Goal: Task Accomplishment & Management: Complete application form

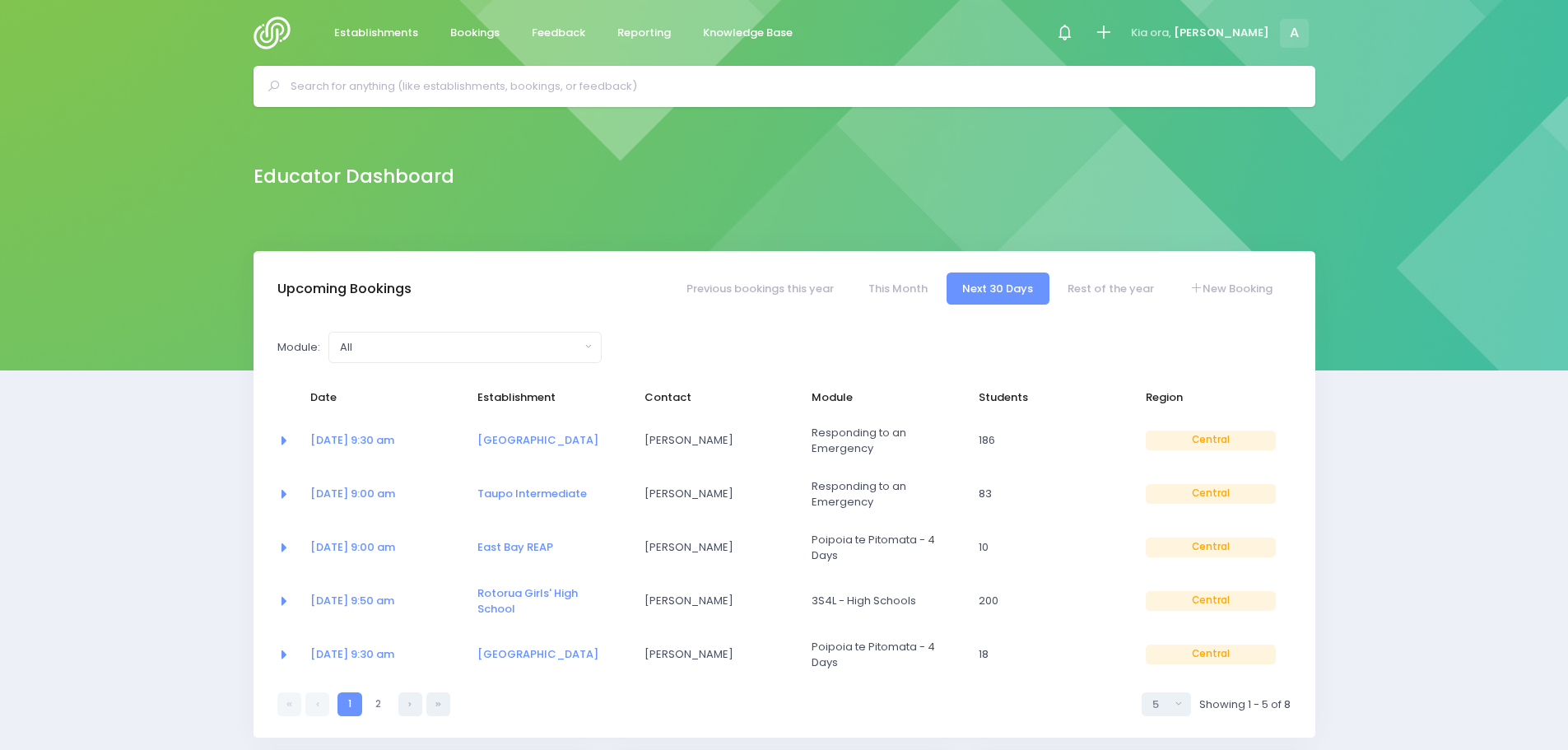
select select "5"
click at [382, 438] on link "[DATE] 9:30 am" at bounding box center [352, 440] width 84 height 16
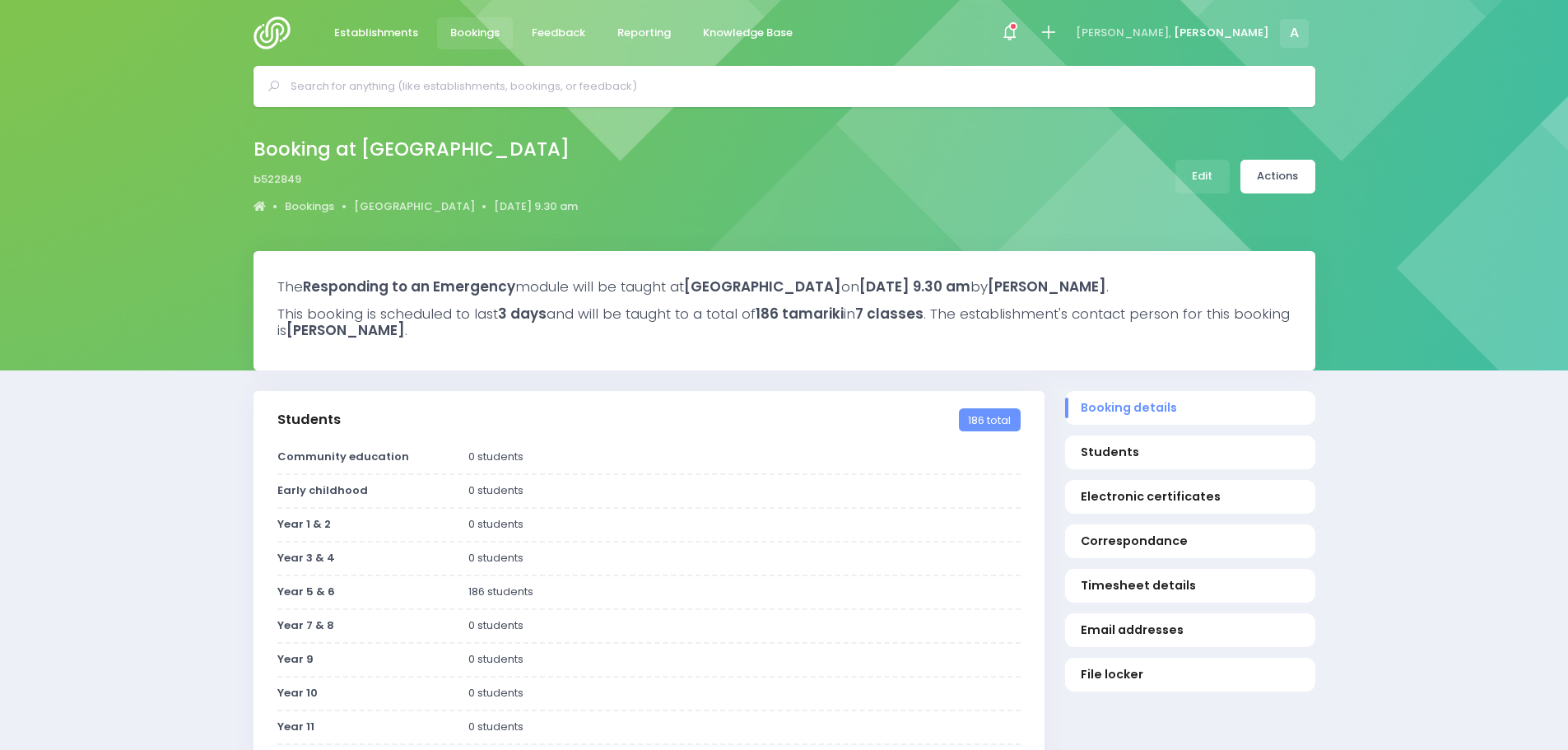
select select "5"
click at [1218, 183] on link "Edit" at bounding box center [1203, 176] width 54 height 34
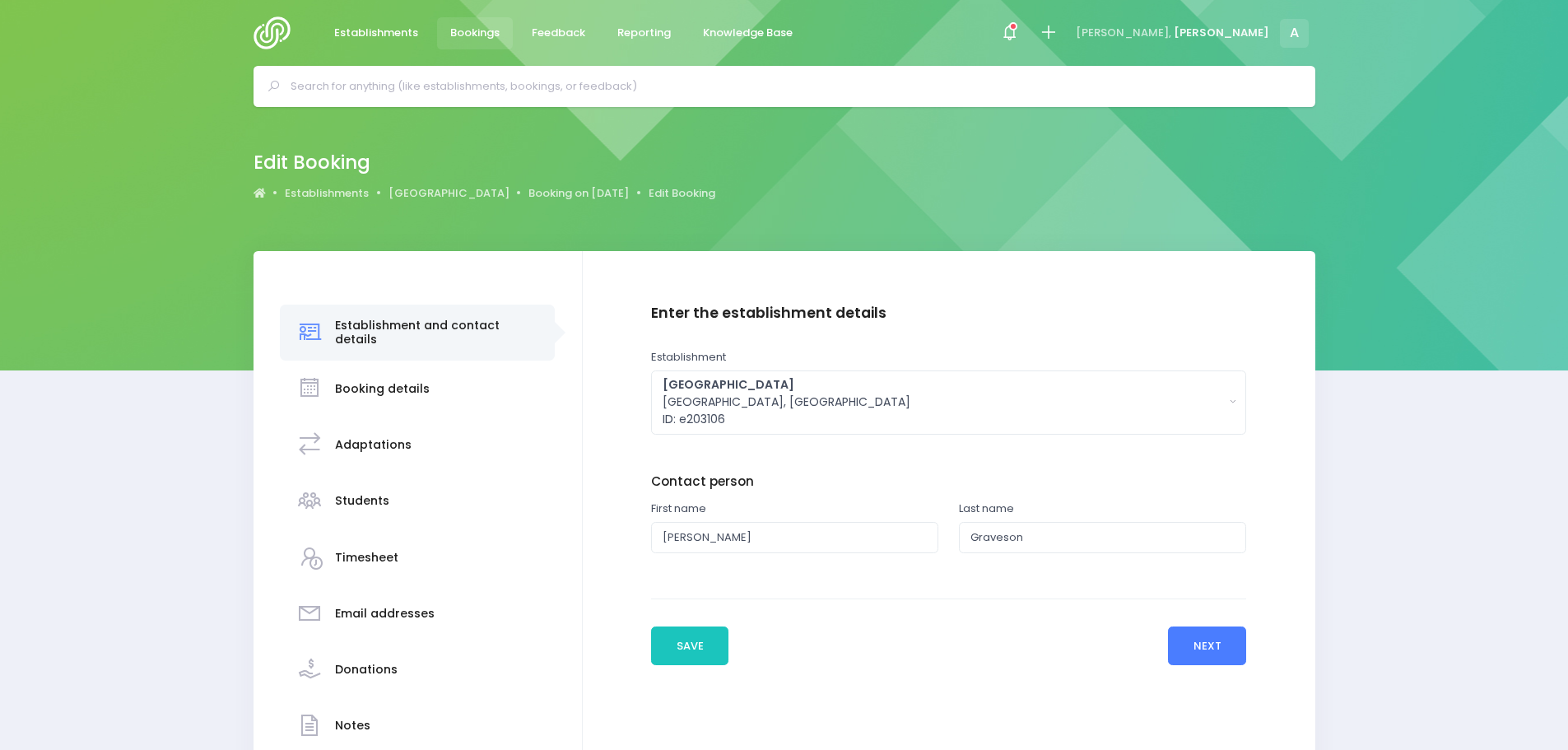
click at [1226, 655] on button "Next" at bounding box center [1207, 645] width 78 height 40
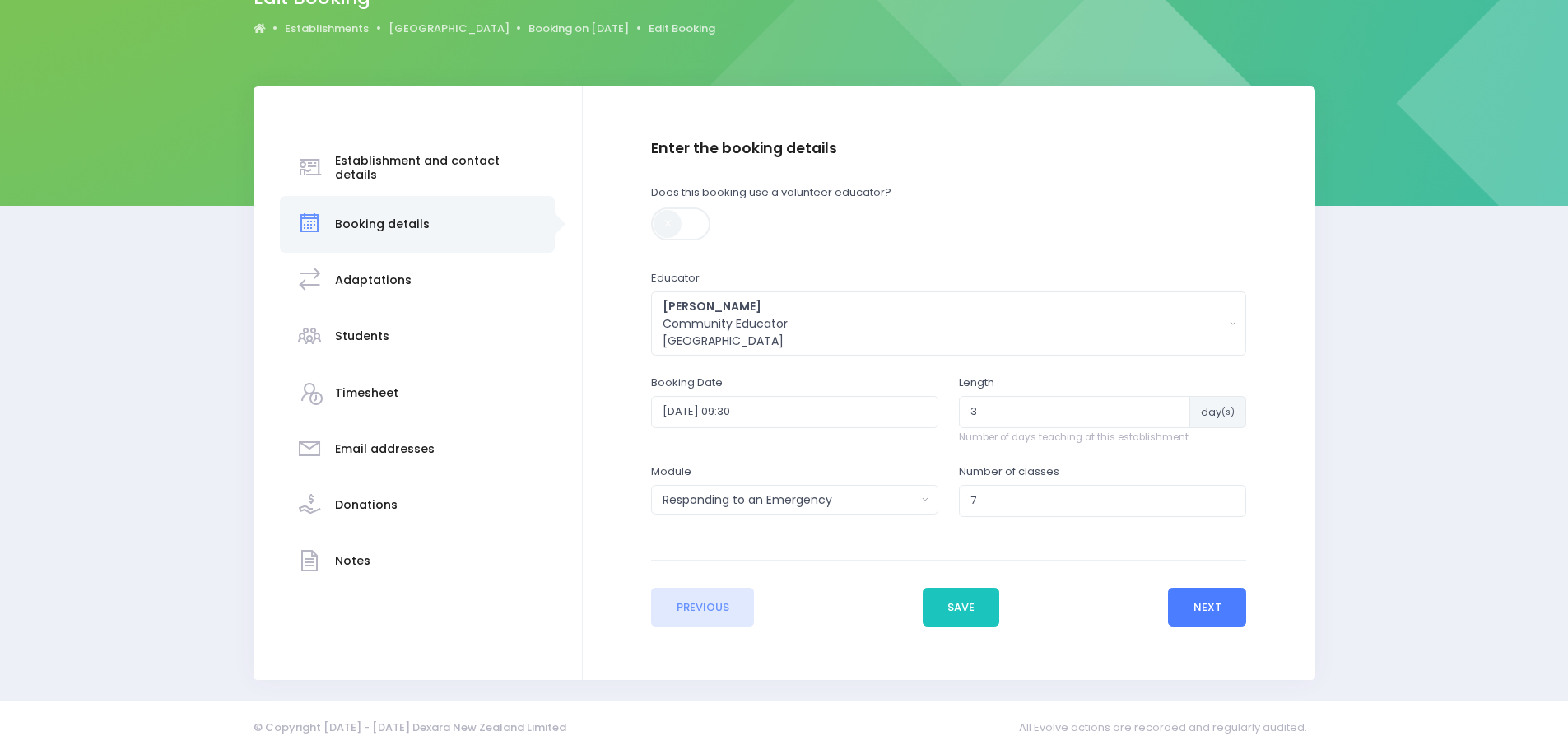
click at [1205, 601] on button "Next" at bounding box center [1207, 608] width 78 height 40
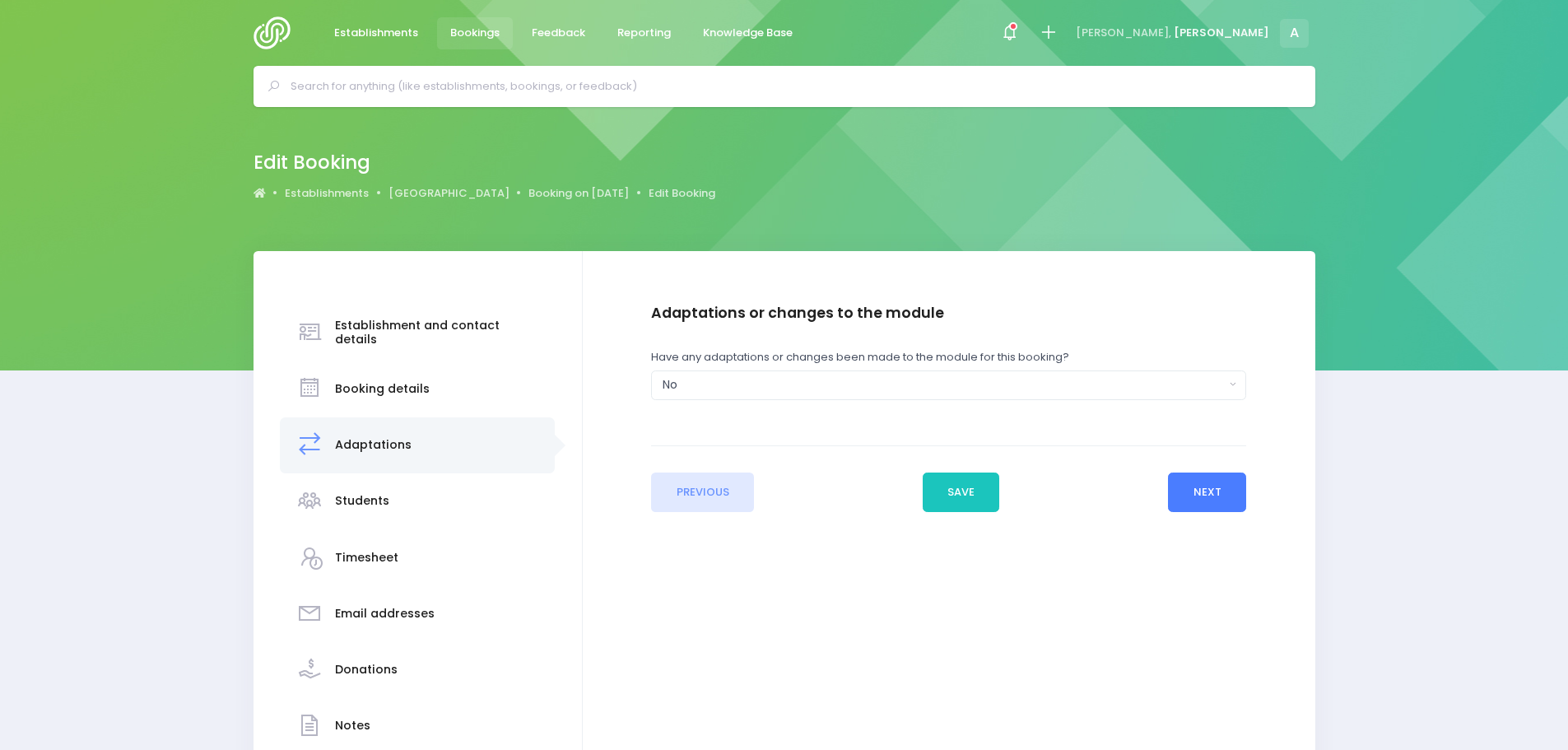
click at [1208, 495] on button "Next" at bounding box center [1207, 492] width 78 height 40
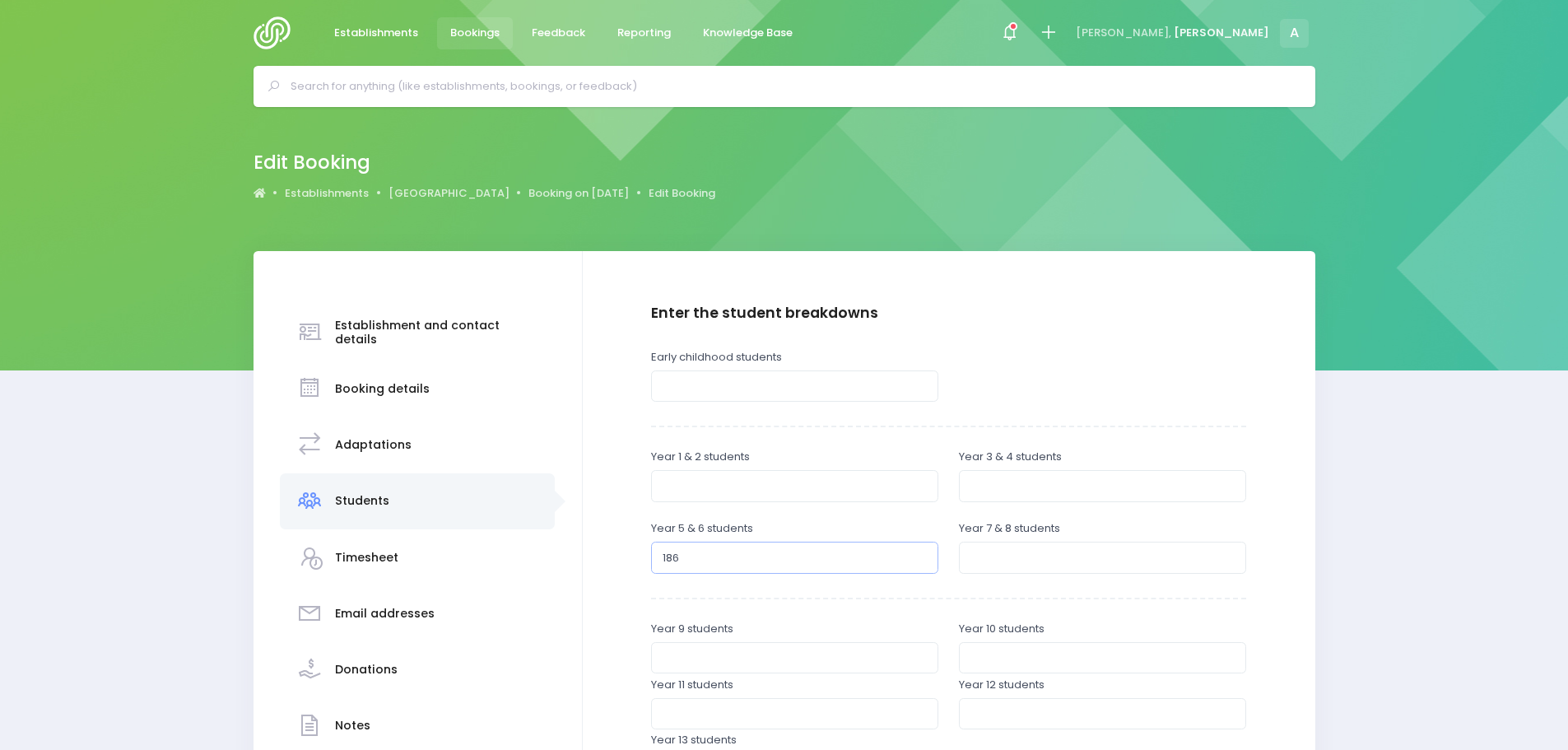
click at [703, 563] on input "186" at bounding box center [795, 557] width 287 height 31
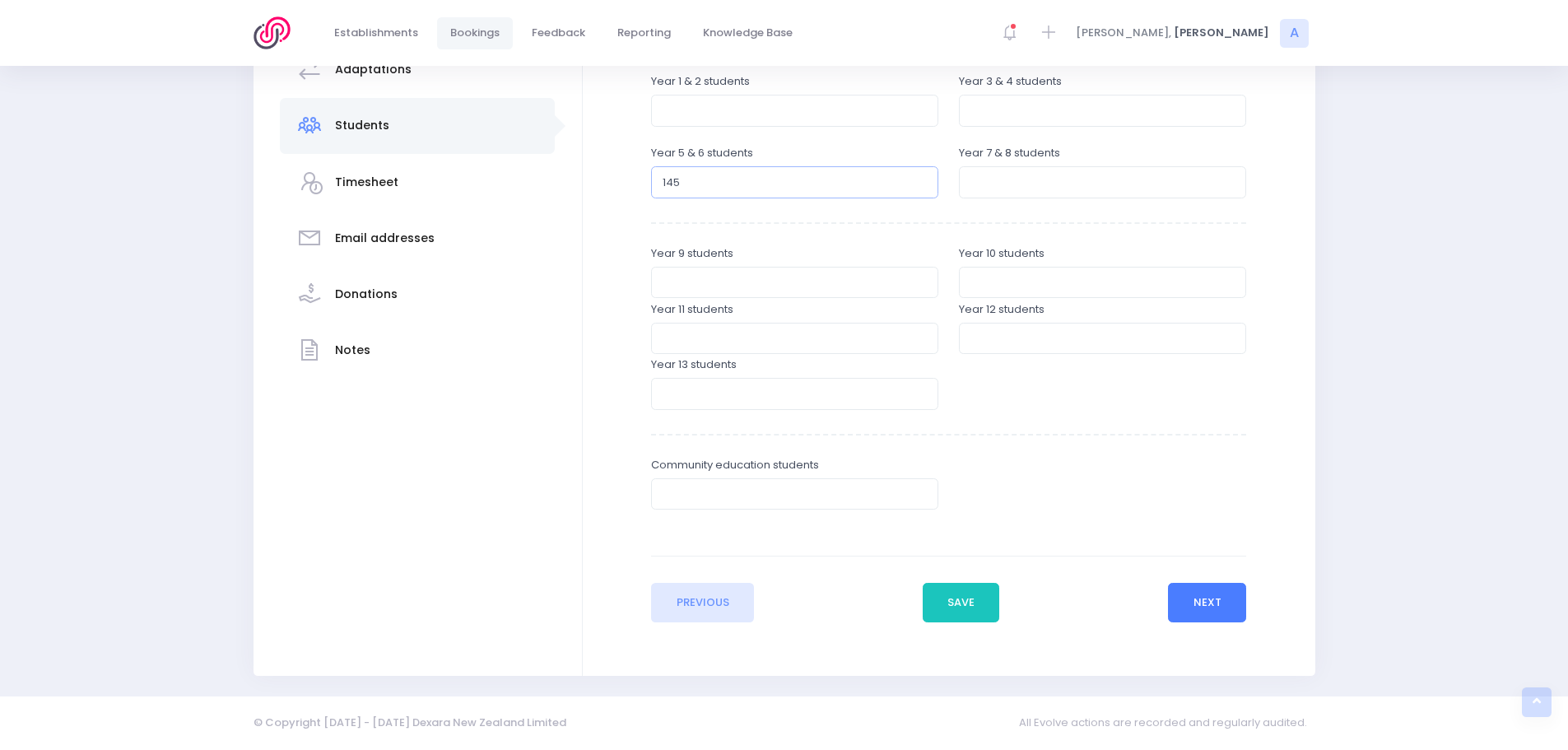
type input "145"
click at [1205, 604] on button "Next" at bounding box center [1207, 602] width 78 height 40
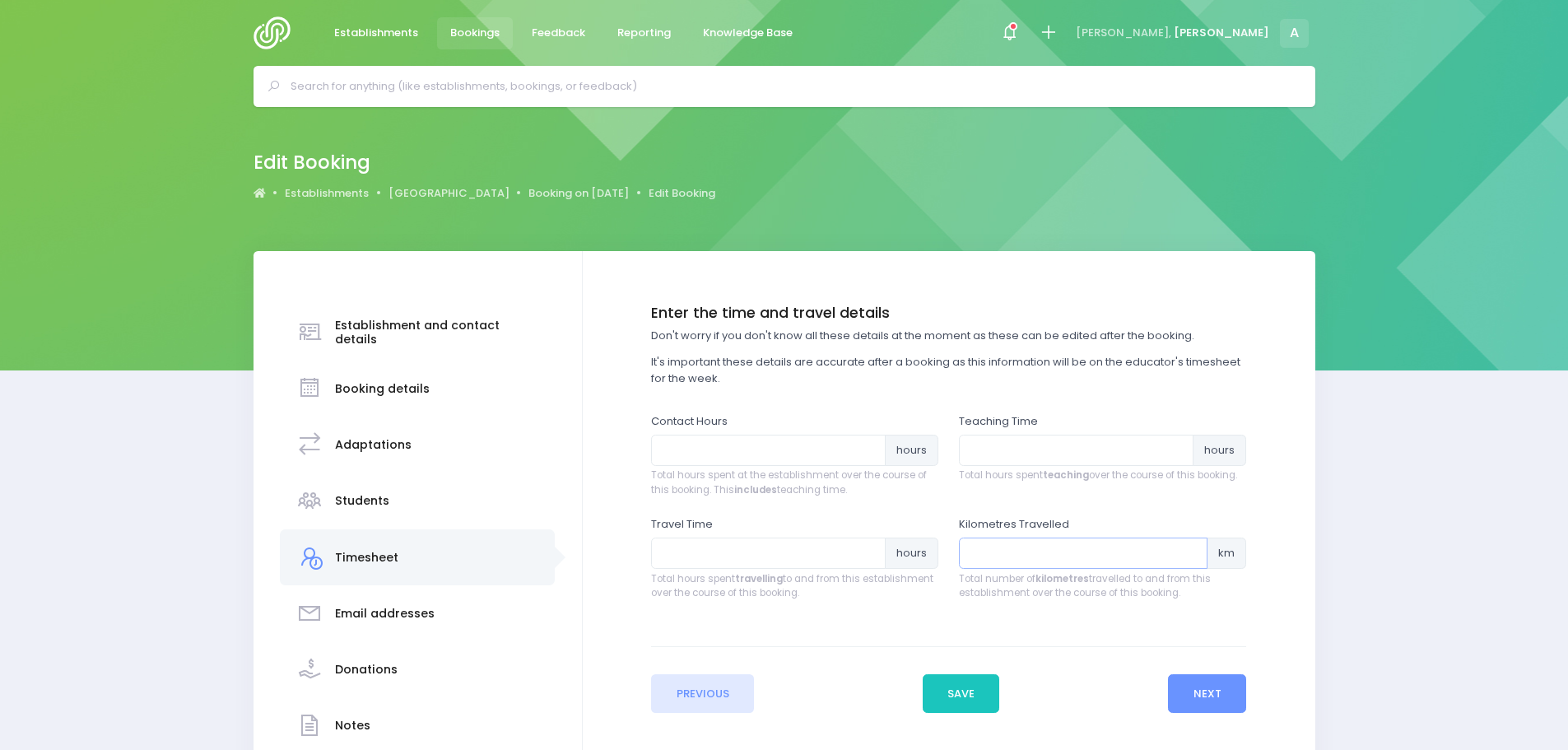
click at [1006, 548] on input "number" at bounding box center [1083, 553] width 249 height 31
type input "193"
click at [705, 555] on input "number" at bounding box center [768, 553] width 235 height 31
type input "4"
click at [989, 437] on input "number" at bounding box center [1077, 451] width 235 height 31
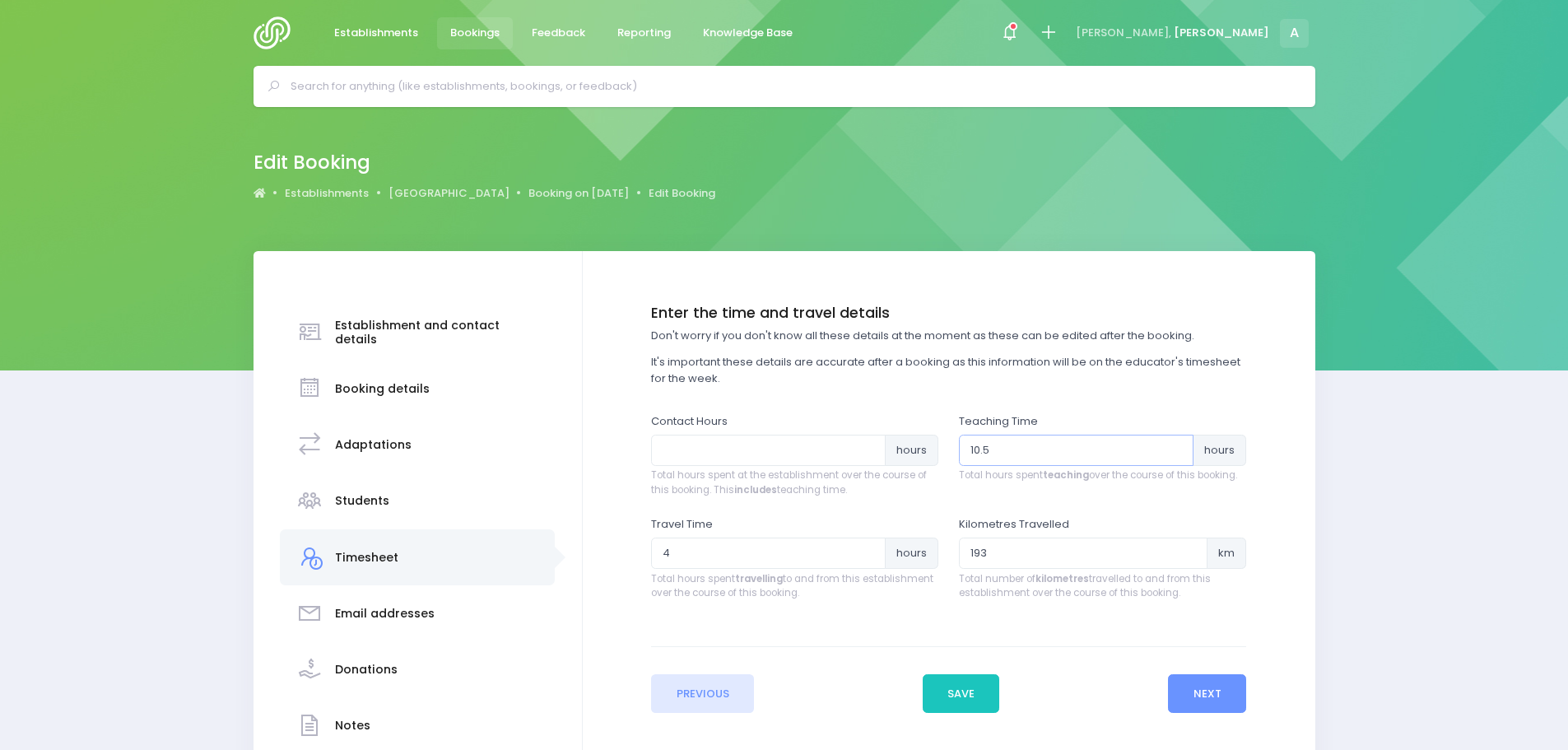
type input "10.5"
click at [731, 449] on input "number" at bounding box center [768, 451] width 235 height 31
type input "14.5"
click at [1228, 695] on button "Next" at bounding box center [1207, 694] width 78 height 40
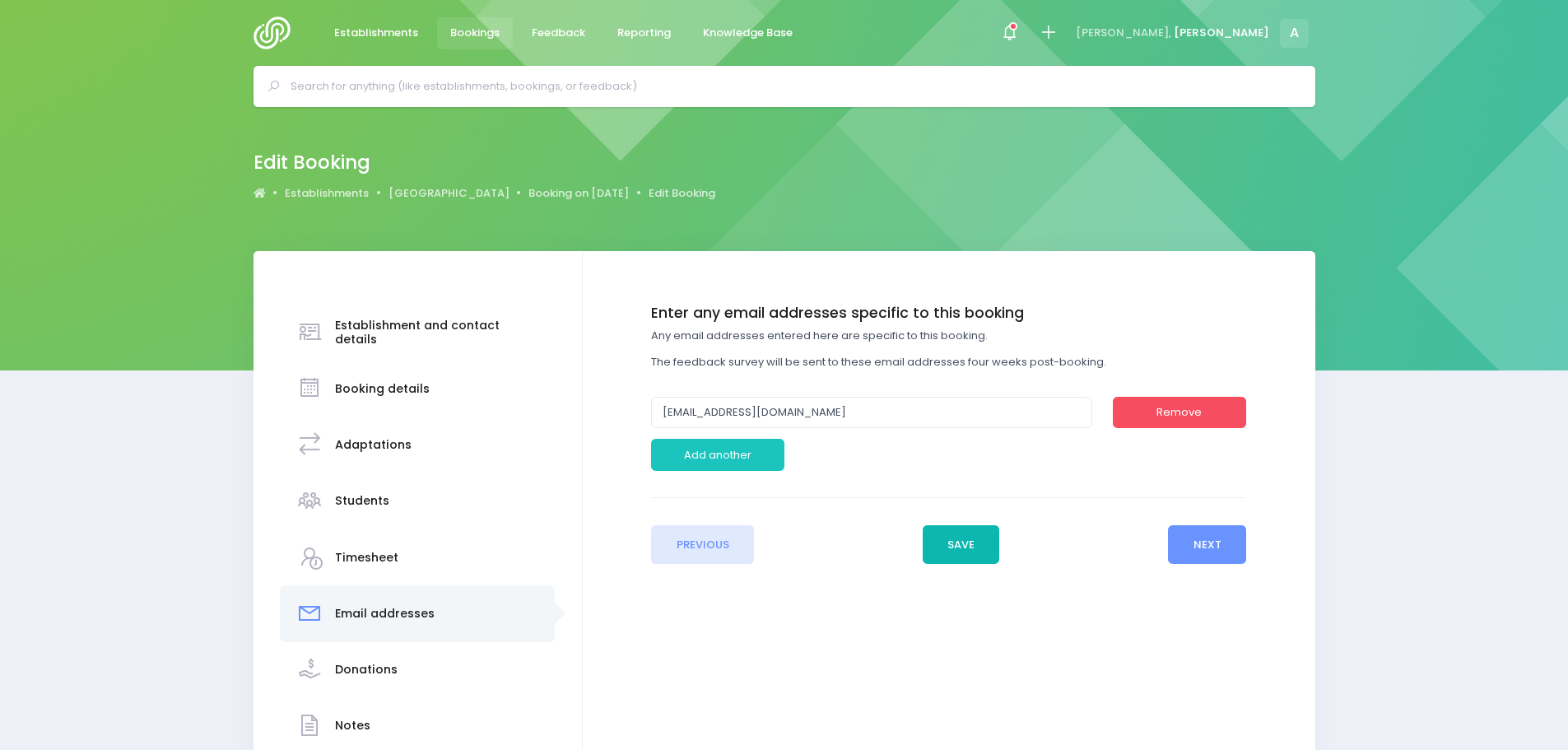
click at [970, 546] on button "Save" at bounding box center [961, 545] width 78 height 40
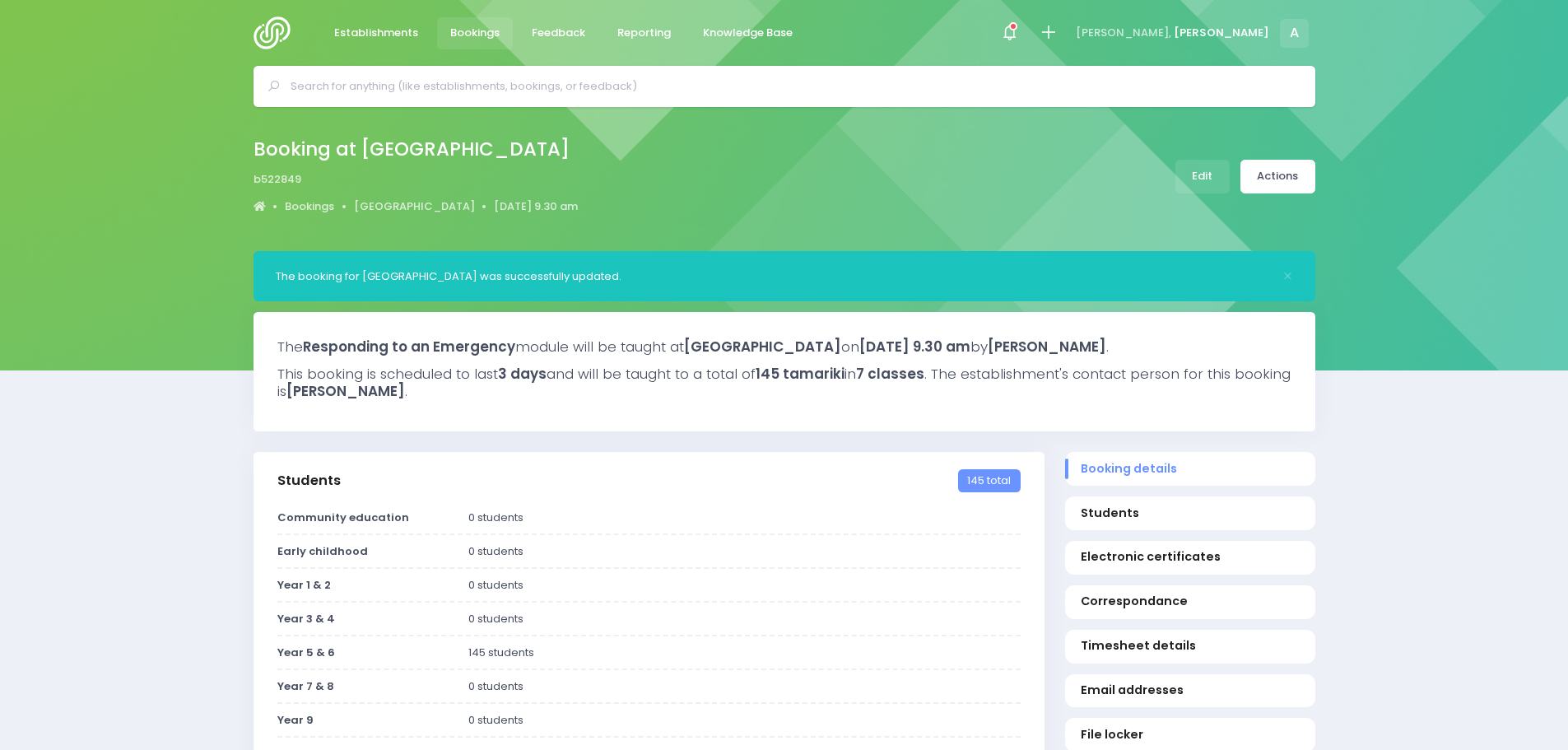
select select "5"
click at [1288, 192] on link "Actions" at bounding box center [1277, 176] width 75 height 34
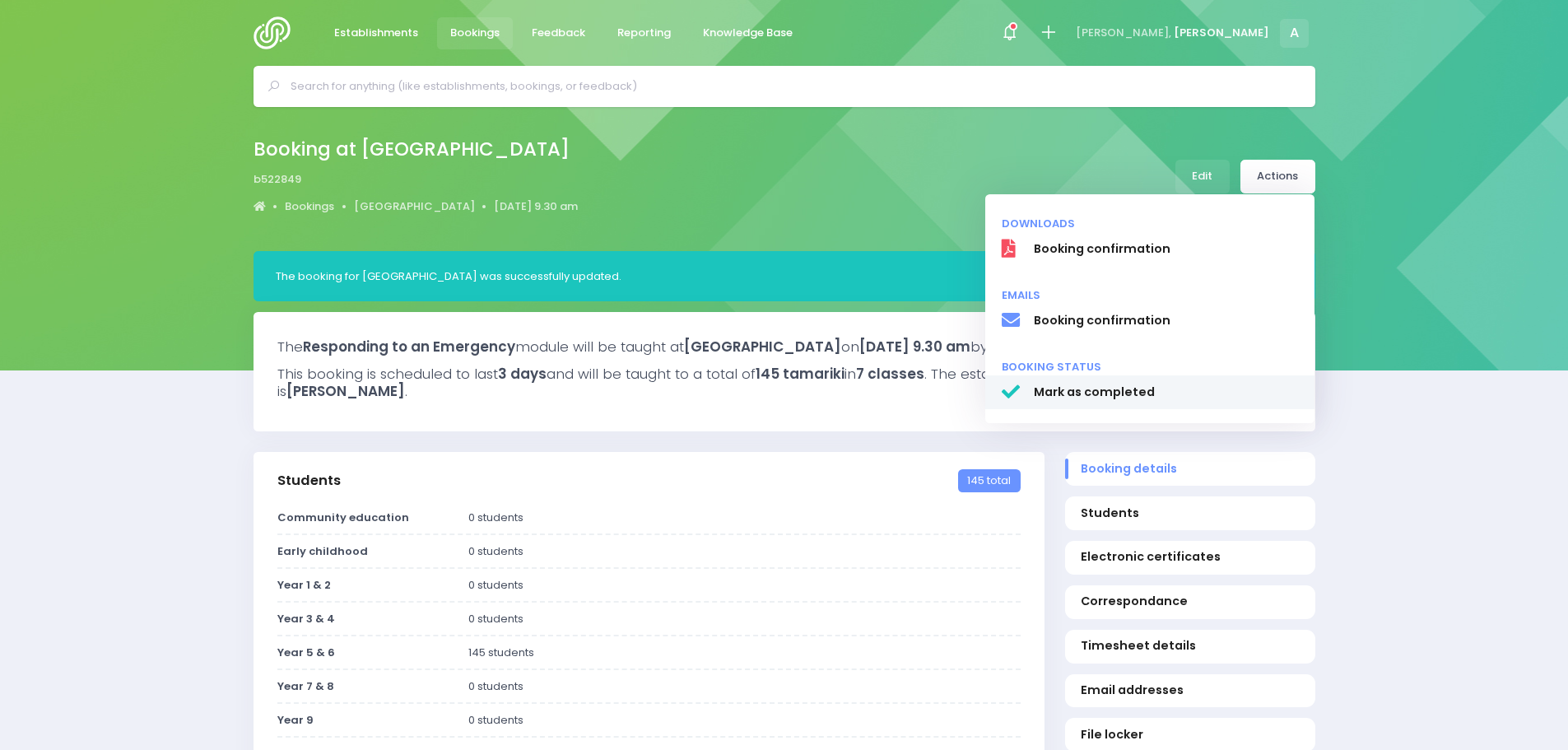
click at [1058, 396] on span "Mark as completed" at bounding box center [1166, 392] width 266 height 17
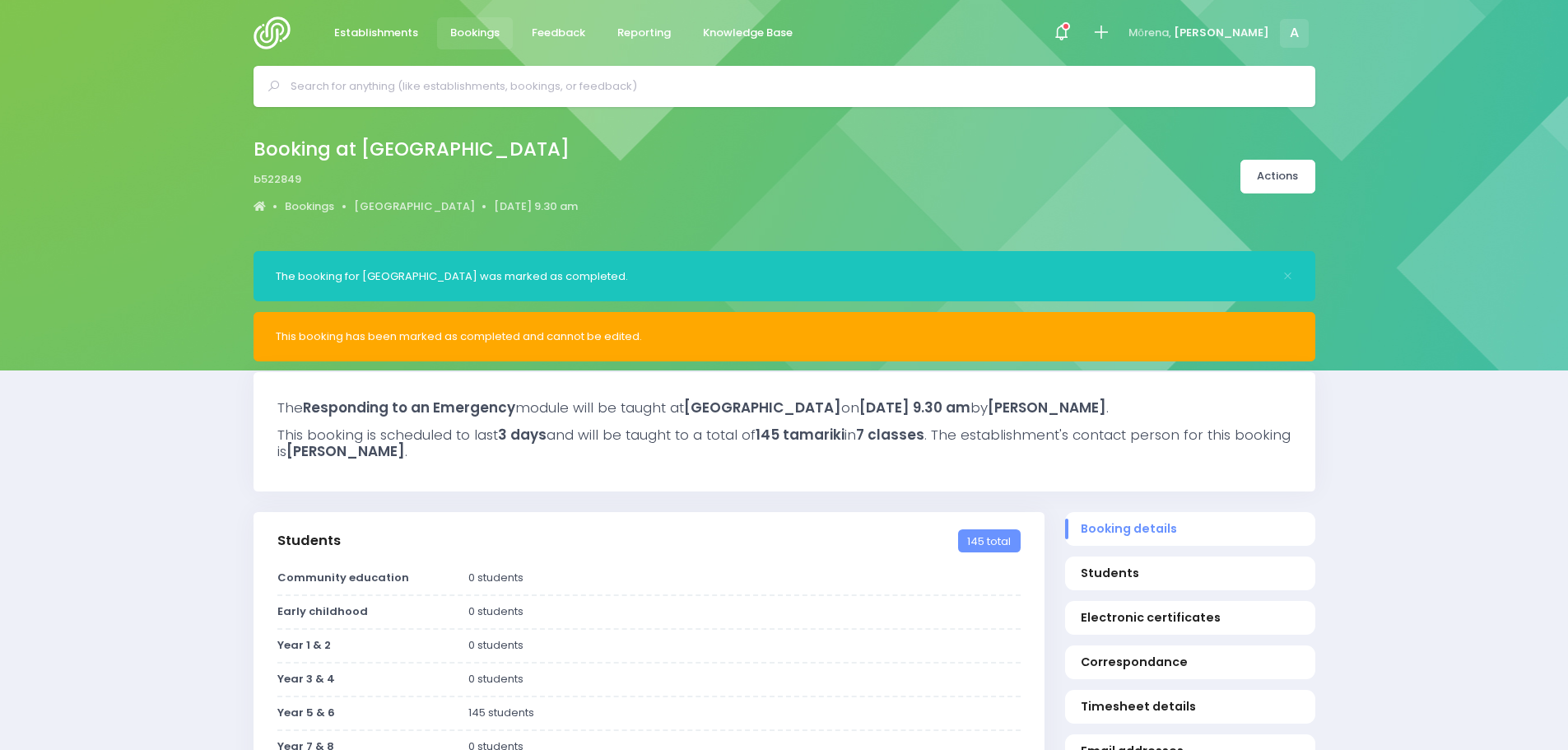
select select "5"
click at [1070, 28] on icon at bounding box center [1066, 26] width 8 height 8
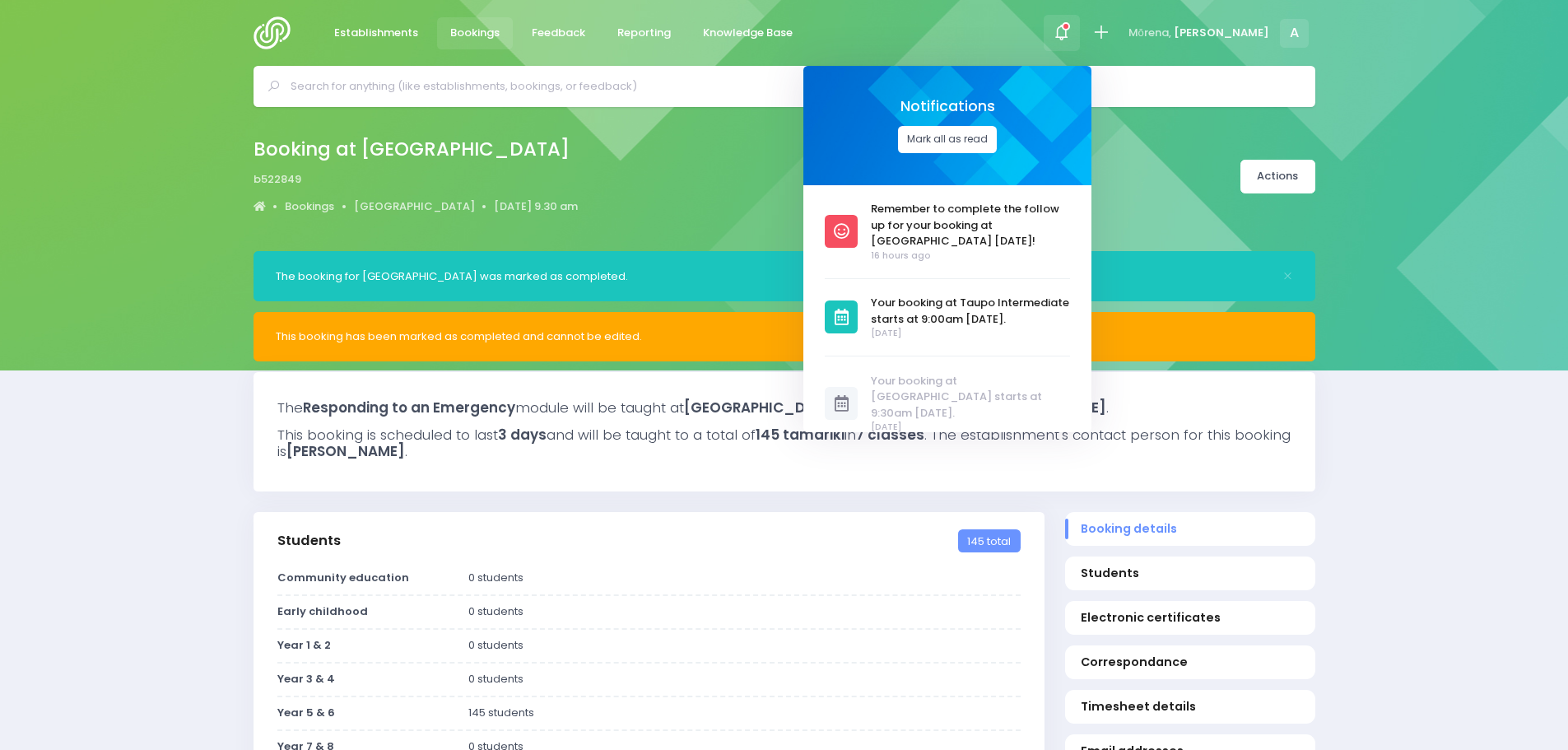
click at [972, 133] on button "Mark all as read" at bounding box center [948, 140] width 99 height 27
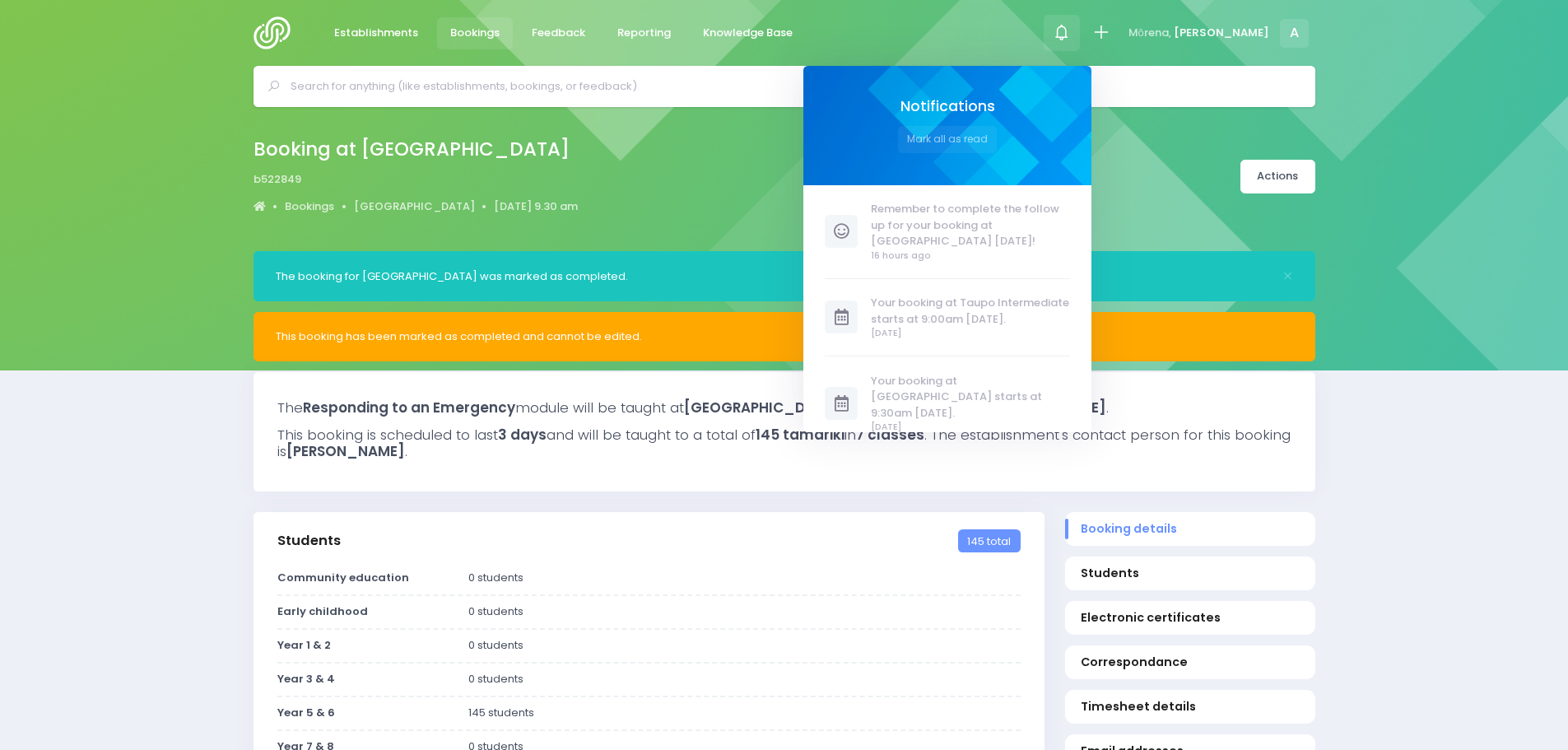
click at [763, 192] on div "Booking at Katikati Primary School b522849 Bookings Katikati Primary School 18 …" at bounding box center [784, 176] width 1103 height 86
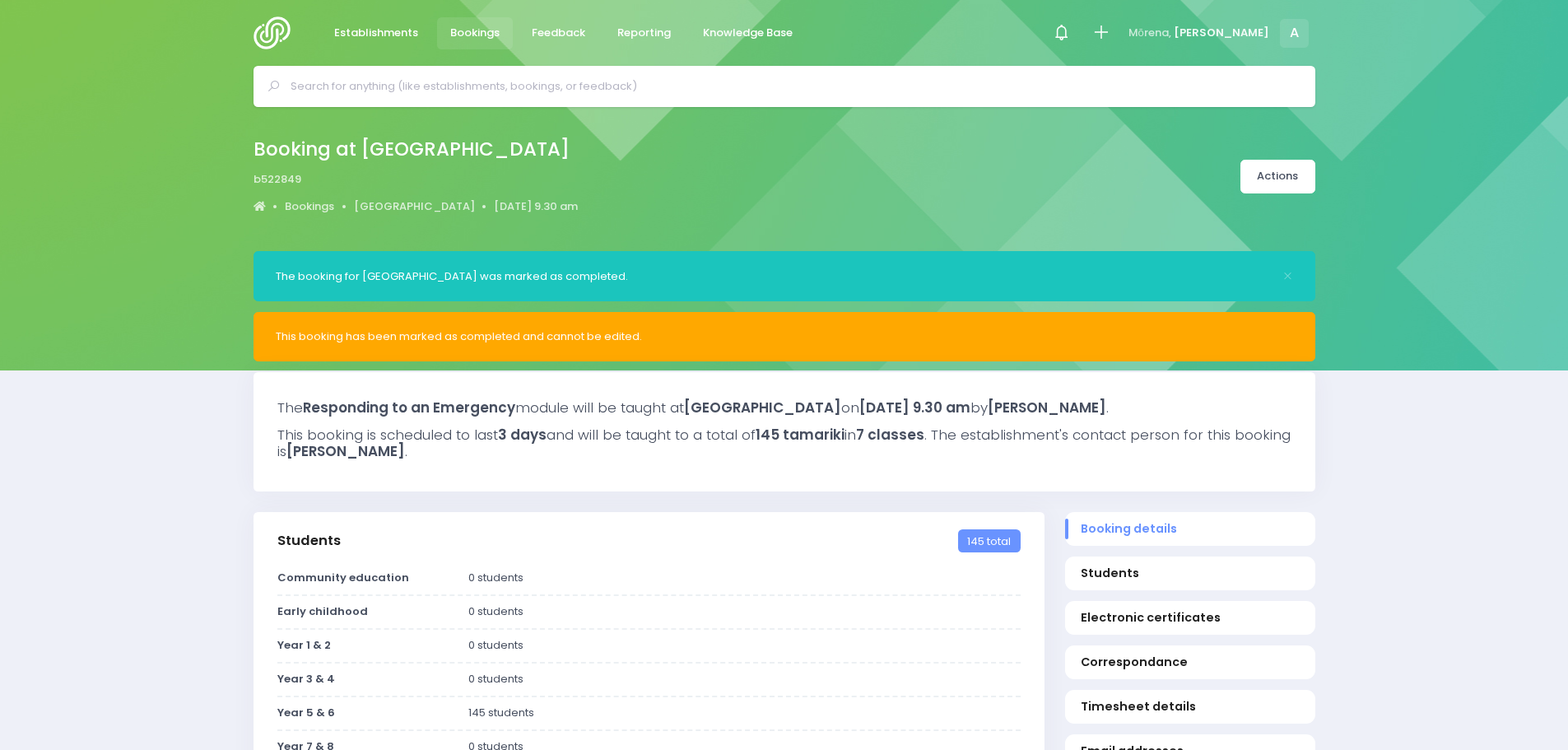
click at [293, 33] on img at bounding box center [277, 33] width 47 height 33
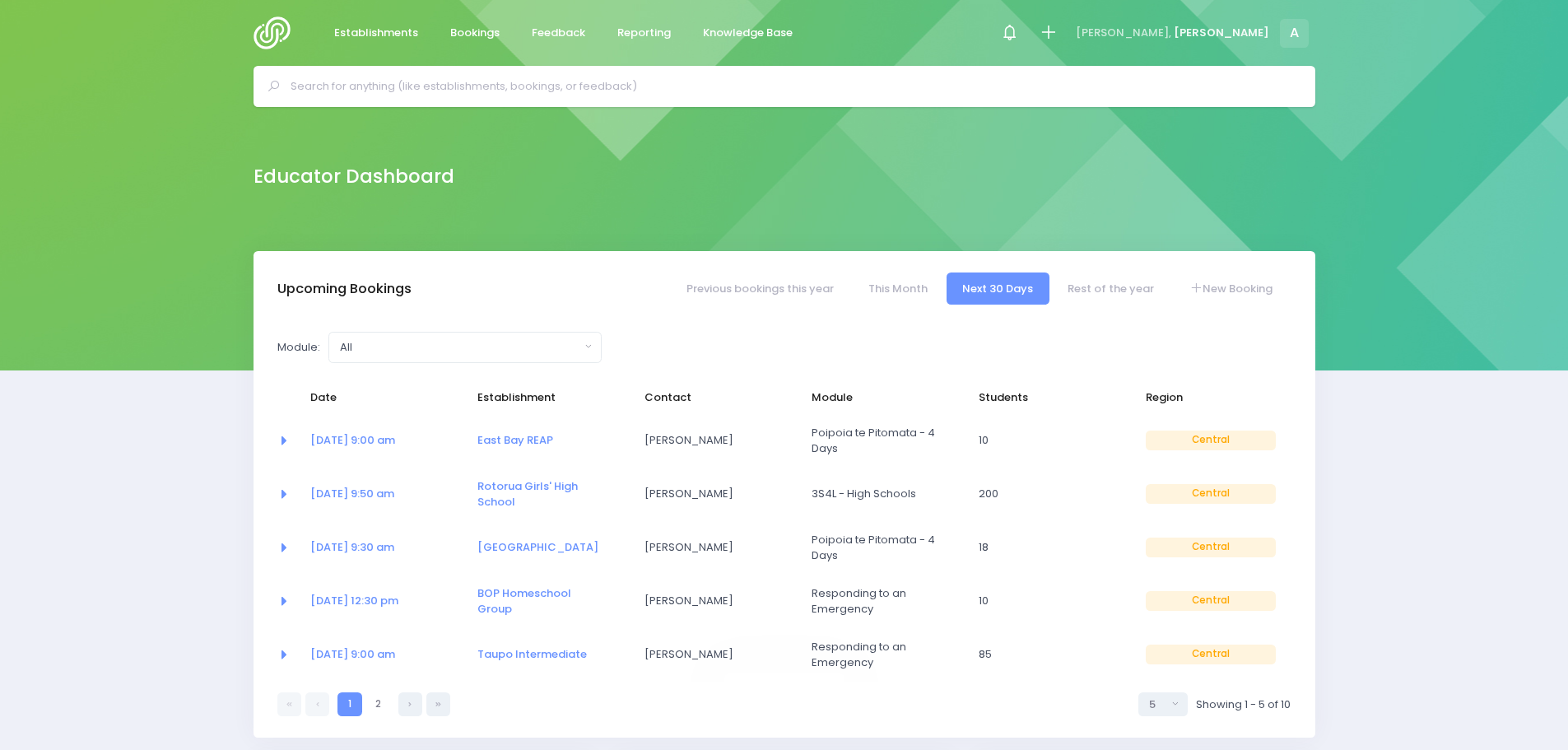
select select "5"
